Goal: Task Accomplishment & Management: Use online tool/utility

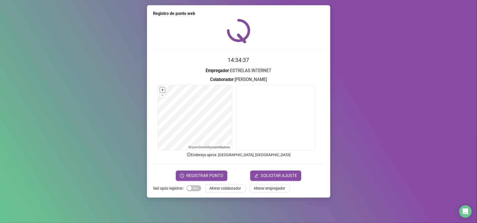
click at [164, 91] on button "+" at bounding box center [162, 90] width 5 height 5
click at [162, 98] on button "–" at bounding box center [162, 95] width 5 height 5
click at [216, 172] on button "REGISTRAR PONTO" at bounding box center [202, 176] width 52 height 10
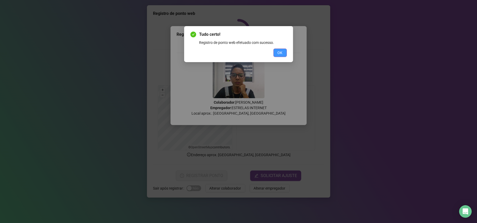
click at [283, 49] on button "OK" at bounding box center [279, 53] width 13 height 8
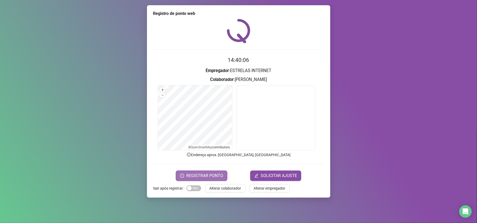
click at [191, 178] on span "REGISTRAR PONTO" at bounding box center [204, 176] width 37 height 6
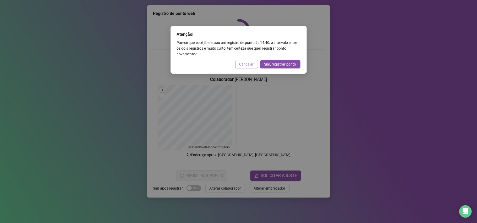
click at [246, 62] on span "Cancelar" at bounding box center [246, 64] width 14 height 6
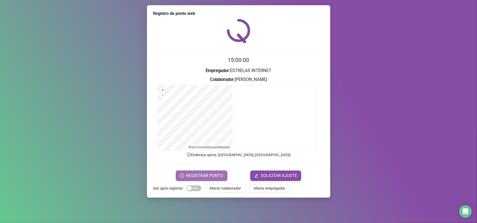
click at [214, 177] on span "REGISTRAR PONTO" at bounding box center [204, 176] width 37 height 6
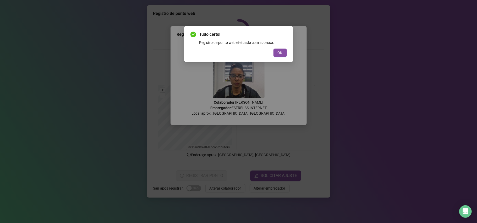
click at [289, 55] on div "Tudo certo! Registro de ponto web efetuado com sucesso. OK" at bounding box center [238, 44] width 109 height 36
click at [281, 52] on span "OK" at bounding box center [279, 53] width 5 height 6
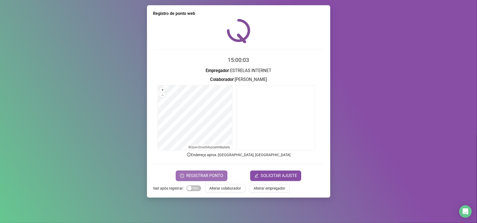
click at [216, 172] on button "REGISTRAR PONTO" at bounding box center [202, 176] width 52 height 10
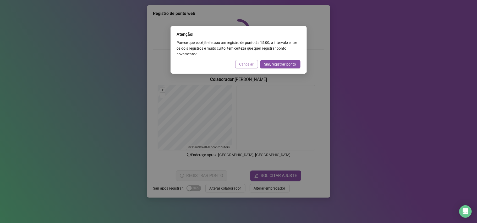
click at [244, 64] on span "Cancelar" at bounding box center [246, 64] width 14 height 6
